Goal: Find specific page/section: Find specific page/section

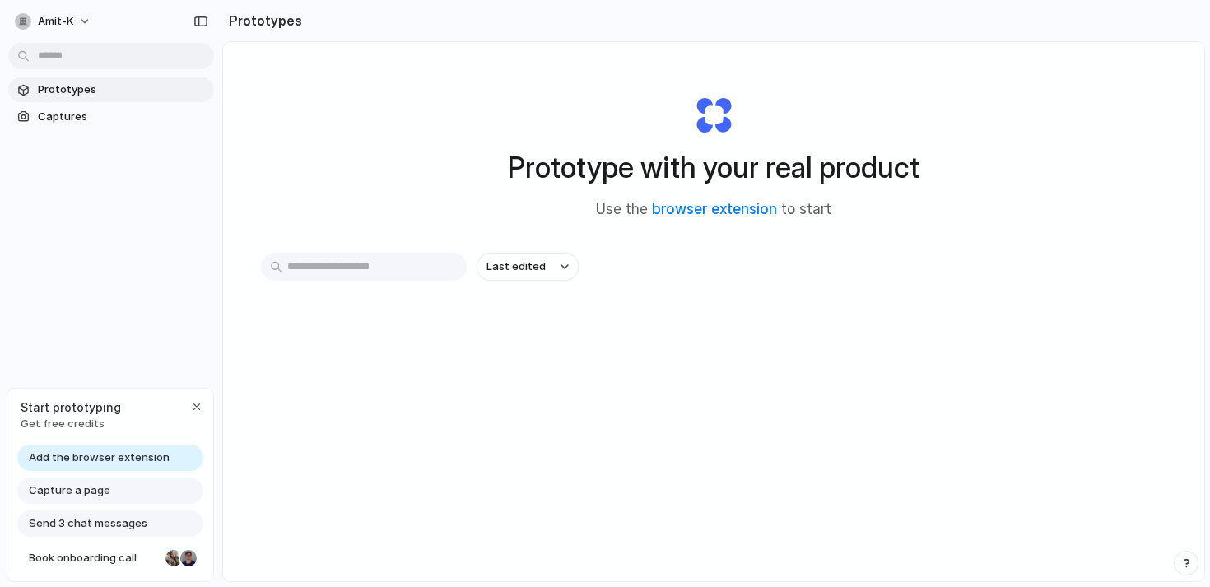
click at [345, 273] on input "text" at bounding box center [364, 267] width 206 height 28
click at [104, 523] on span "Send 3 chat messages" at bounding box center [88, 523] width 119 height 16
click at [102, 492] on span "Capture a page" at bounding box center [69, 490] width 81 height 16
click at [194, 402] on div "button" at bounding box center [196, 406] width 13 height 13
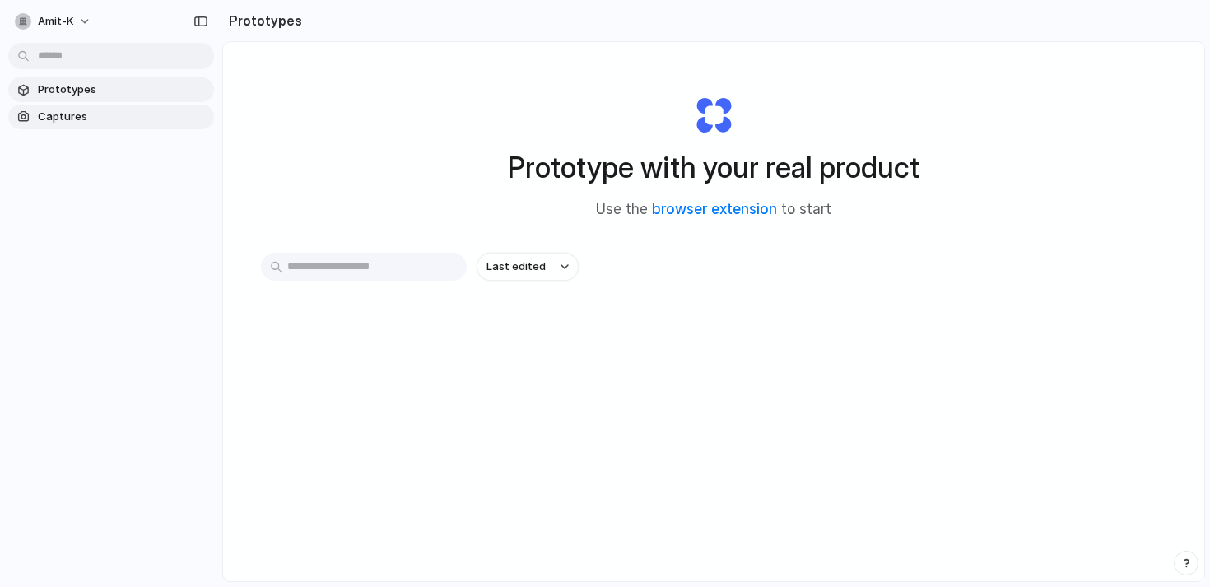
click at [35, 125] on link "Captures" at bounding box center [111, 117] width 206 height 25
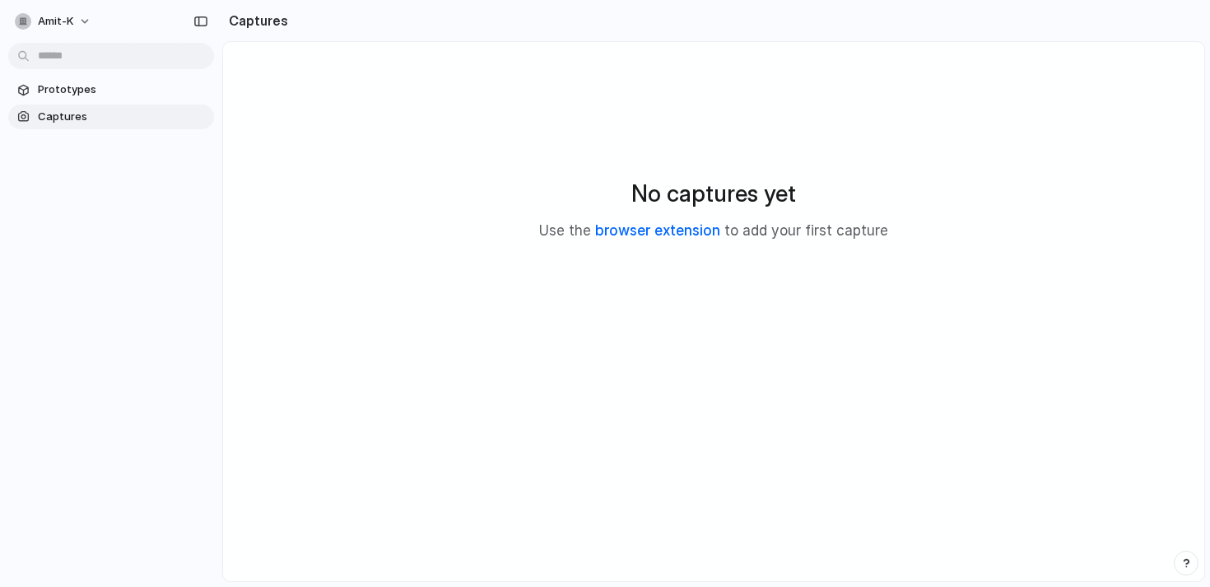
click at [681, 235] on link "browser extension" at bounding box center [657, 230] width 125 height 16
